Goal: Navigation & Orientation: Find specific page/section

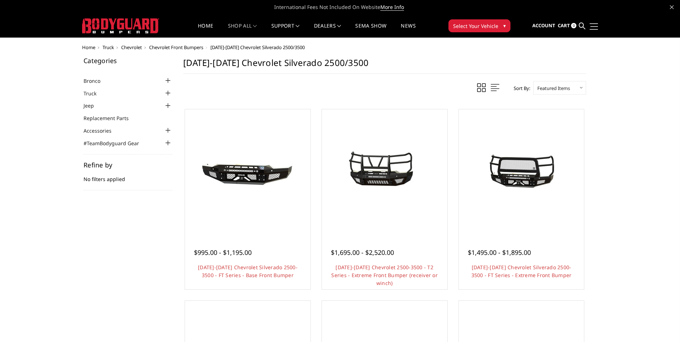
click at [596, 24] on link at bounding box center [592, 27] width 10 height 8
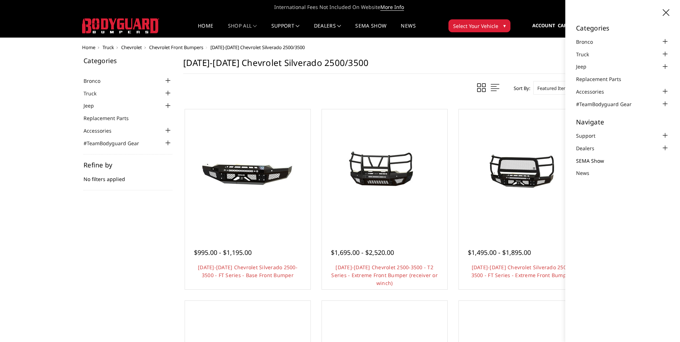
click at [594, 161] on link "SEMA Show" at bounding box center [594, 161] width 37 height 8
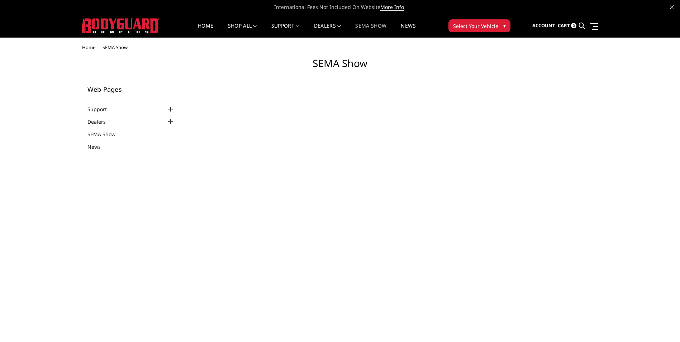
select select "US"
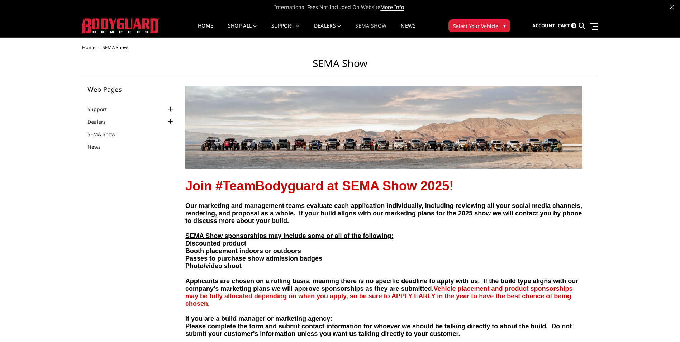
click at [599, 33] on div "Account Sign in Register Cart 0 Search Search Categories Bronco 2021-2025 Bronc…" at bounding box center [559, 25] width 88 height 23
click at [593, 25] on link at bounding box center [592, 27] width 10 height 8
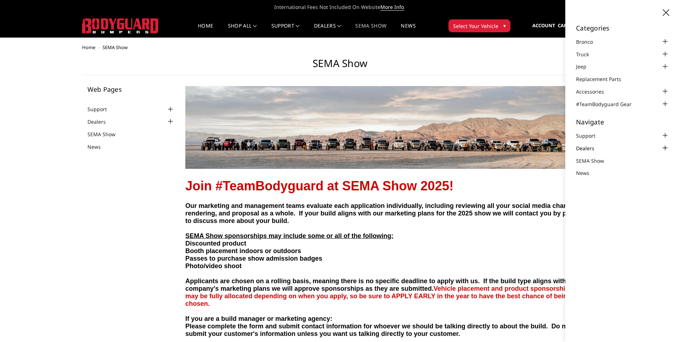
click at [600, 148] on link "Dealers" at bounding box center [589, 148] width 27 height 8
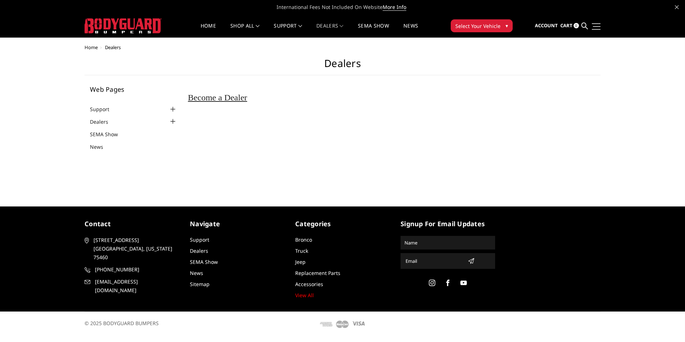
click at [591, 26] on link at bounding box center [595, 27] width 10 height 8
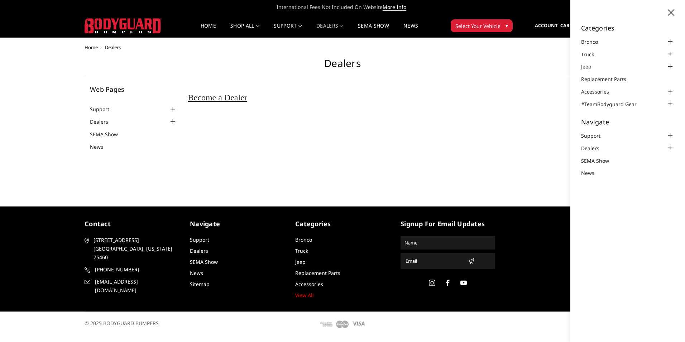
click at [557, 40] on body "International Fees Not Included On Website More Info Home shop all Bronco [DATE…" at bounding box center [342, 168] width 685 height 336
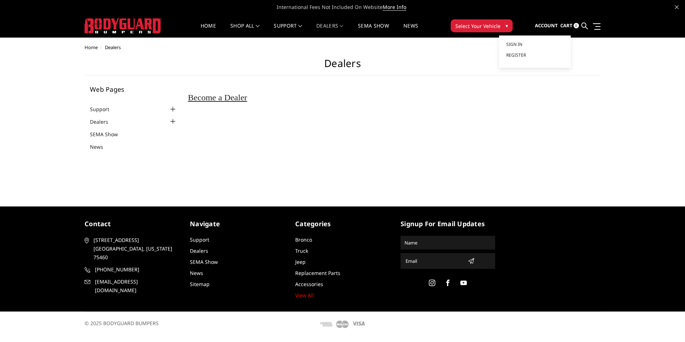
click at [556, 26] on span "Account" at bounding box center [546, 25] width 23 height 6
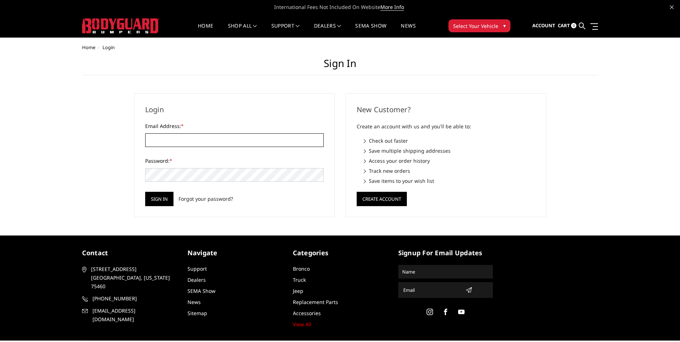
drag, startPoint x: 225, startPoint y: 135, endPoint x: 229, endPoint y: 134, distance: 4.1
click at [225, 135] on input "Email Address: *" at bounding box center [234, 140] width 178 height 14
type input "tiretrend@gmail.com"
click at [125, 30] on img at bounding box center [120, 25] width 77 height 15
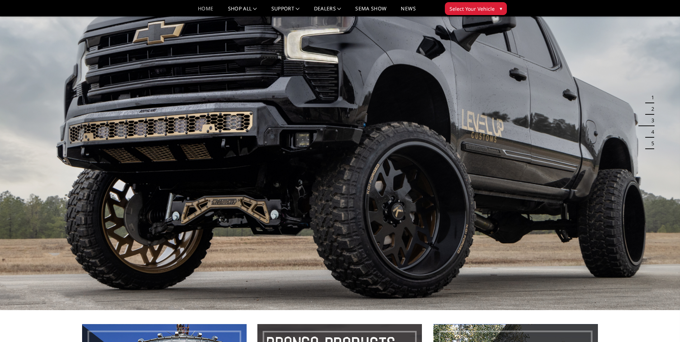
scroll to position [36, 0]
